Goal: Find contact information: Find contact information

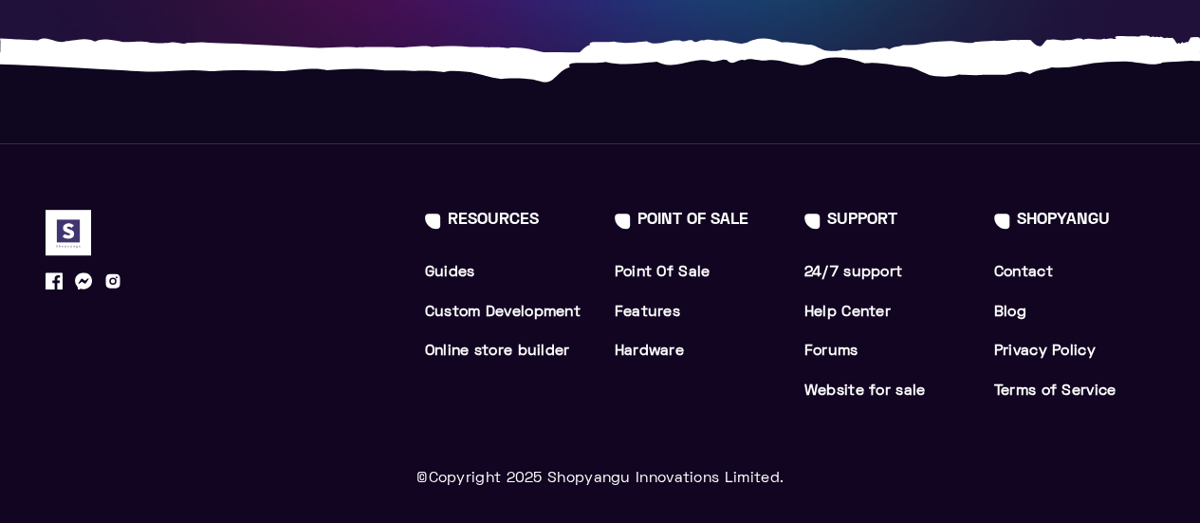
scroll to position [4086, 0]
click at [1036, 266] on link "Contact" at bounding box center [1024, 272] width 59 height 13
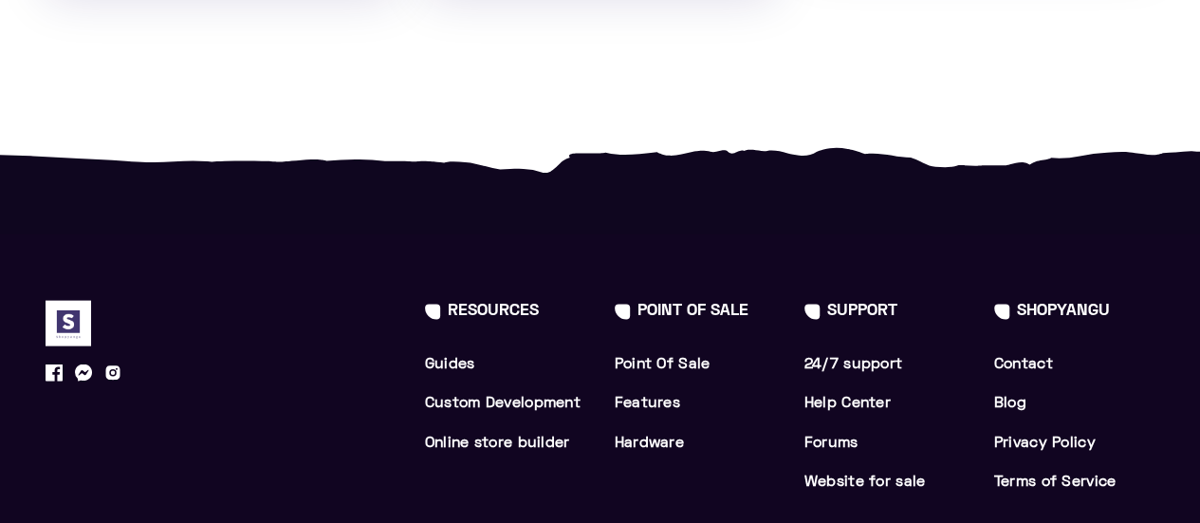
scroll to position [1957, 0]
